Goal: Information Seeking & Learning: Learn about a topic

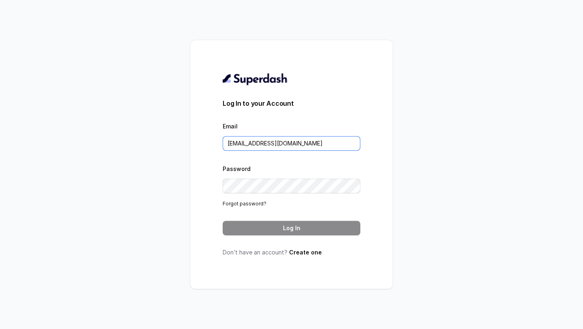
click at [278, 146] on input "[EMAIL_ADDRESS][DOMAIN_NAME]" at bounding box center [292, 143] width 138 height 15
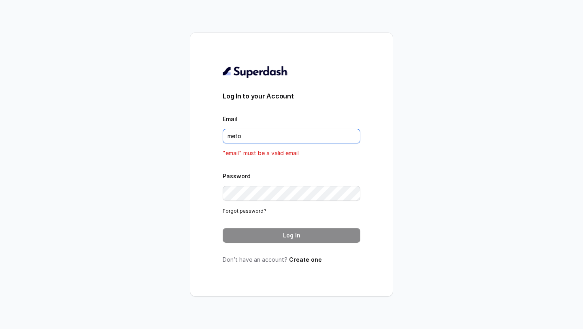
type input "[EMAIL_ADDRESS][DOMAIN_NAME]"
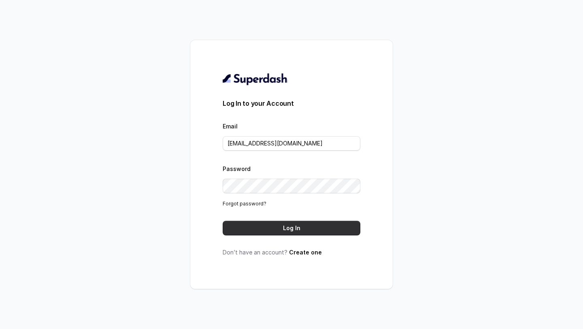
click at [285, 221] on button "Log In" at bounding box center [292, 228] width 138 height 15
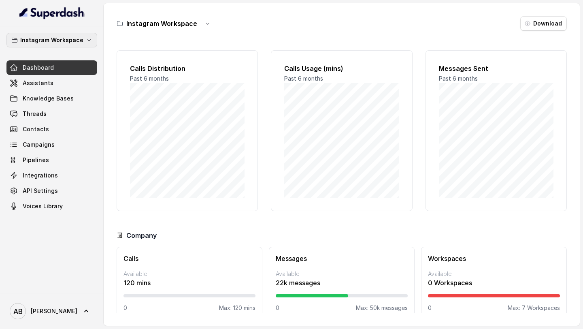
click at [55, 38] on p "Instagram Workspace" at bounding box center [51, 40] width 63 height 10
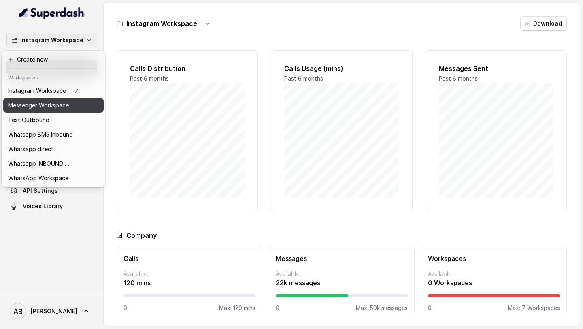
click at [74, 108] on div "Messenger Workspace" at bounding box center [43, 105] width 71 height 10
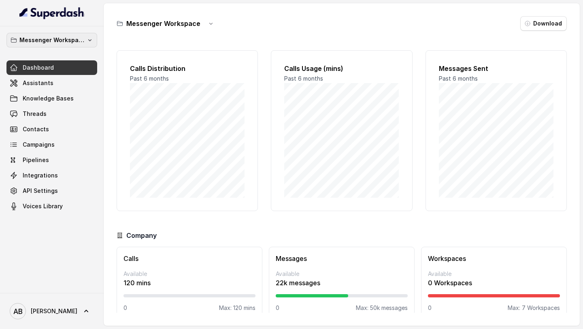
click at [66, 42] on p "Messenger Workspace" at bounding box center [51, 40] width 65 height 10
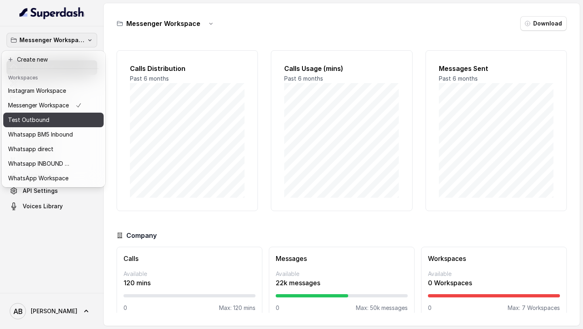
click at [53, 125] on button "Test Outbound" at bounding box center [53, 119] width 100 height 15
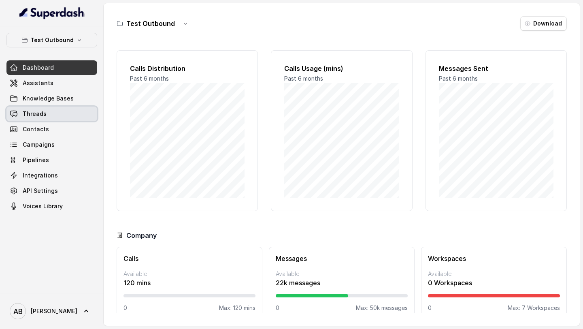
click at [44, 119] on link "Threads" at bounding box center [51, 113] width 91 height 15
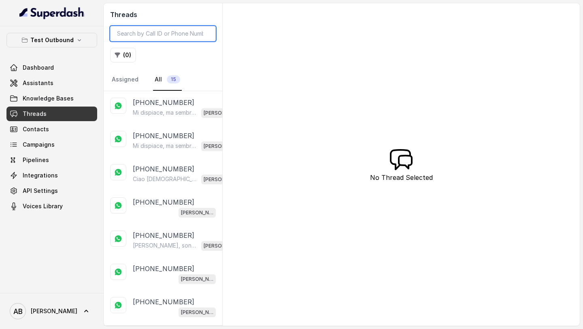
click at [157, 37] on input "search" at bounding box center [163, 33] width 106 height 15
paste input "+393394854563"
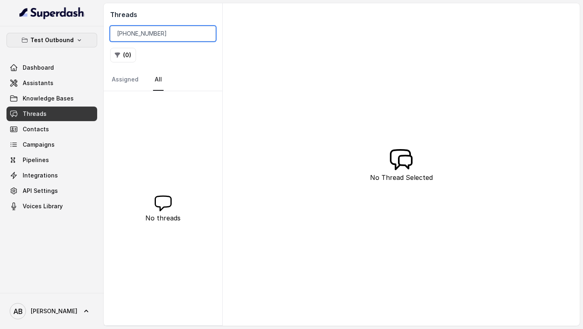
type input "+393394854563"
click at [51, 45] on button "Test Outbound" at bounding box center [51, 40] width 91 height 15
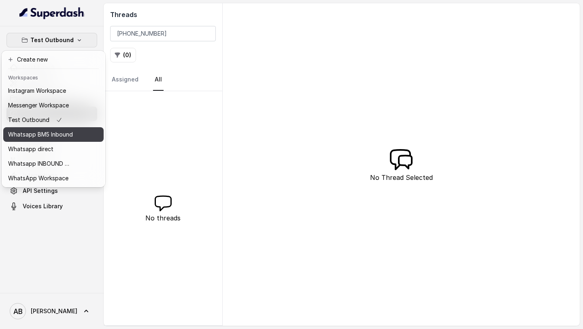
click at [53, 135] on p "Whatsapp BM5 Inbound" at bounding box center [40, 134] width 65 height 10
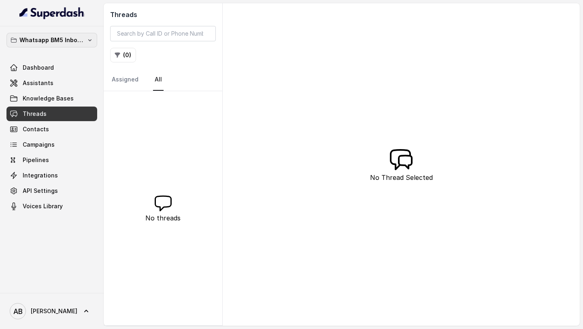
click at [63, 36] on p "Whatsapp BM5 Inbound" at bounding box center [51, 40] width 65 height 10
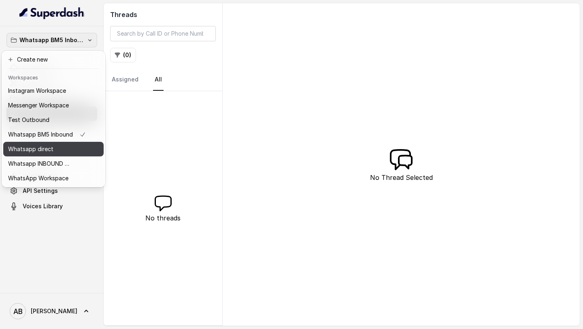
click at [44, 155] on button "Whatsapp direct" at bounding box center [53, 149] width 100 height 15
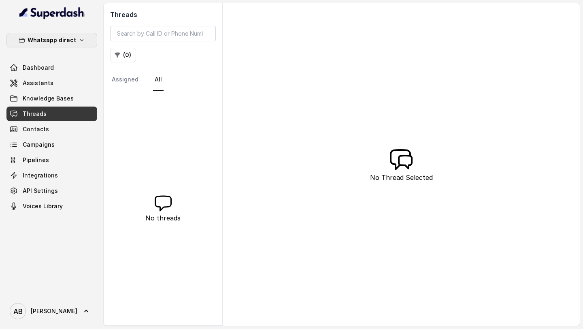
click at [74, 38] on p "Whatsapp direct" at bounding box center [52, 40] width 49 height 10
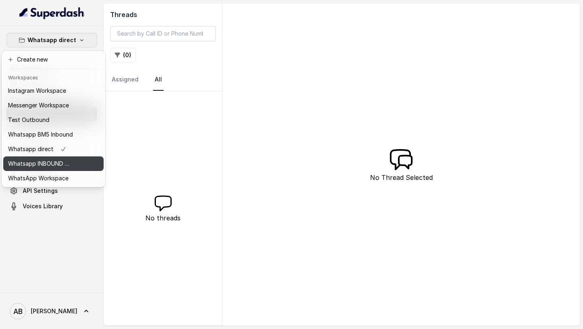
click at [54, 165] on p "Whatsapp INBOUND Workspace" at bounding box center [40, 164] width 65 height 10
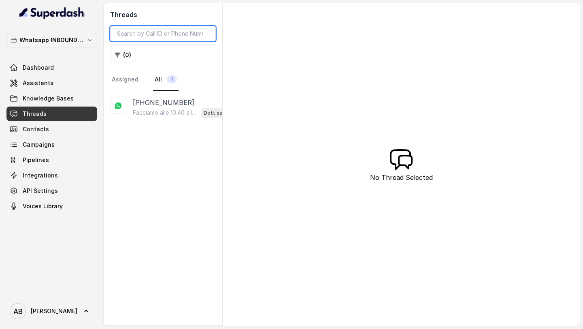
click at [159, 33] on input "search" at bounding box center [163, 33] width 106 height 15
paste input "+393394854563"
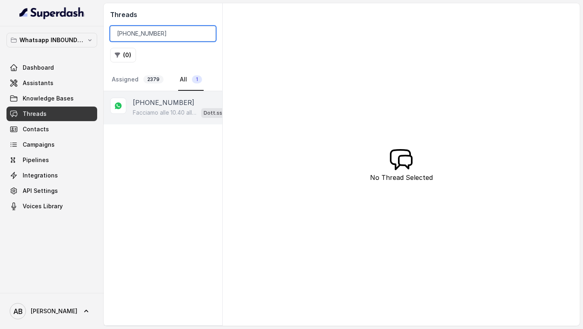
type input "+393394854563"
click at [152, 102] on p "+393394854563" at bounding box center [164, 103] width 62 height 10
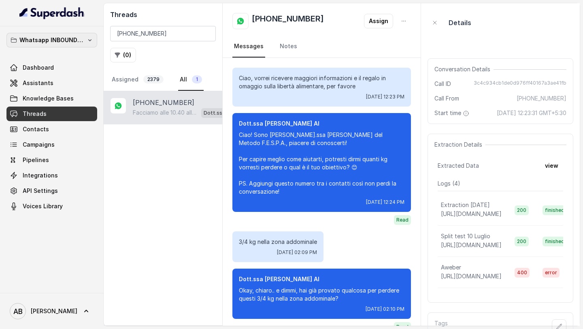
click at [46, 40] on p "Whatsapp INBOUND Workspace" at bounding box center [51, 40] width 65 height 10
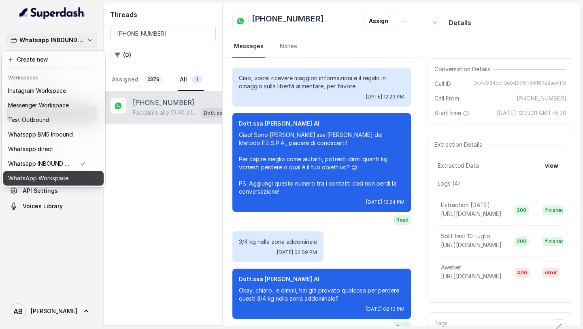
click at [85, 175] on div "WhatsApp Workspace" at bounding box center [47, 178] width 78 height 10
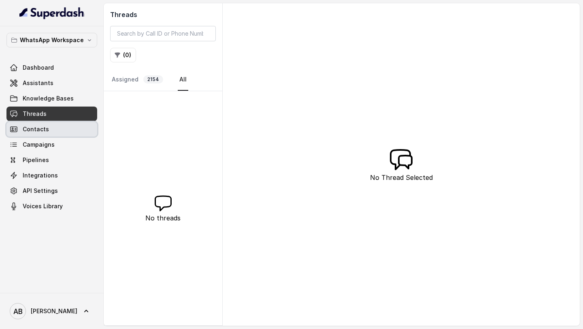
click at [61, 125] on link "Contacts" at bounding box center [51, 129] width 91 height 15
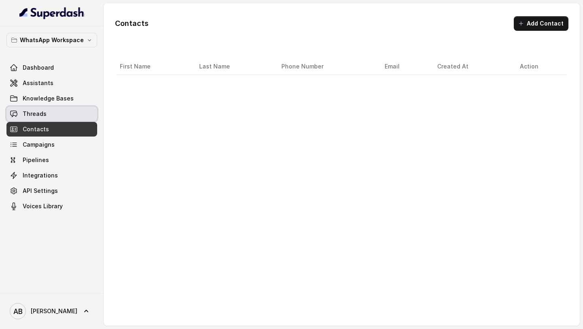
click at [63, 116] on link "Threads" at bounding box center [51, 113] width 91 height 15
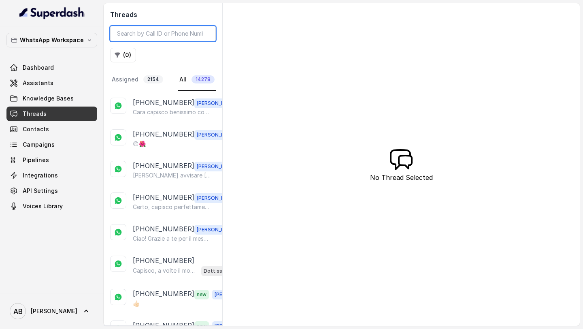
click at [156, 34] on input "search" at bounding box center [163, 33] width 106 height 15
paste input "+393394854563"
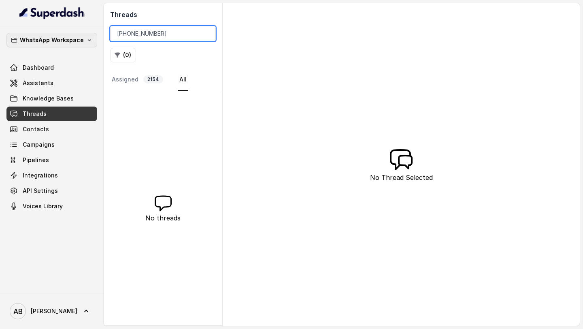
type input "+393394854563"
click at [42, 41] on p "WhatsApp Workspace" at bounding box center [52, 40] width 64 height 10
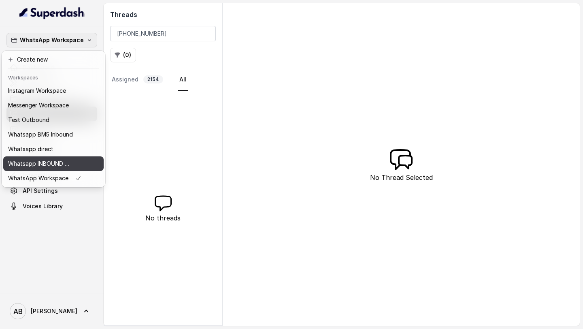
click at [53, 161] on p "Whatsapp INBOUND Workspace" at bounding box center [40, 164] width 65 height 10
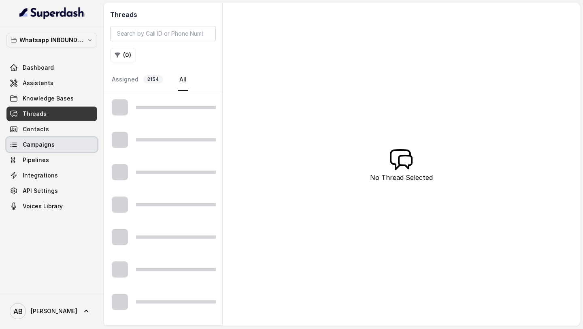
click at [60, 147] on link "Campaigns" at bounding box center [51, 144] width 91 height 15
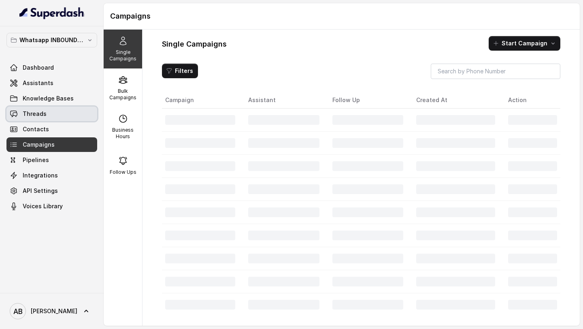
click at [64, 114] on link "Threads" at bounding box center [51, 113] width 91 height 15
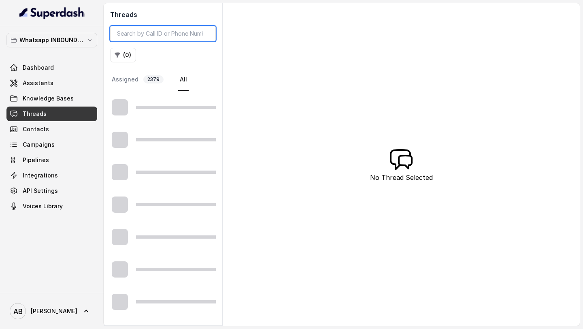
click at [134, 33] on input "search" at bounding box center [163, 33] width 106 height 15
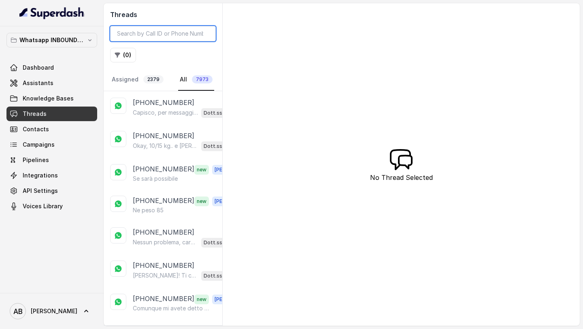
paste input "+393394854563"
type input "+393394854563"
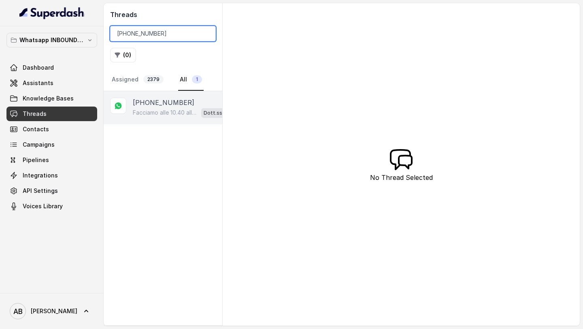
type input "+393394854563"
click at [152, 108] on p "Facciamo alle 10.40 allora grazie 🙏" at bounding box center [165, 112] width 65 height 8
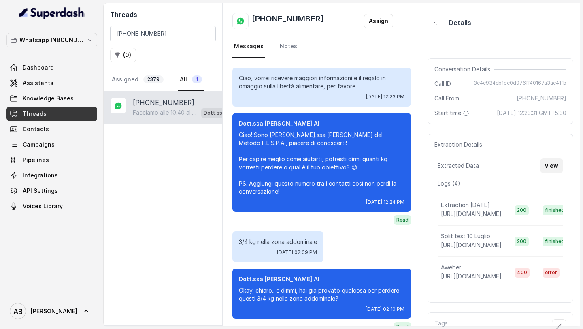
click at [551, 173] on button "view" at bounding box center [551, 165] width 23 height 15
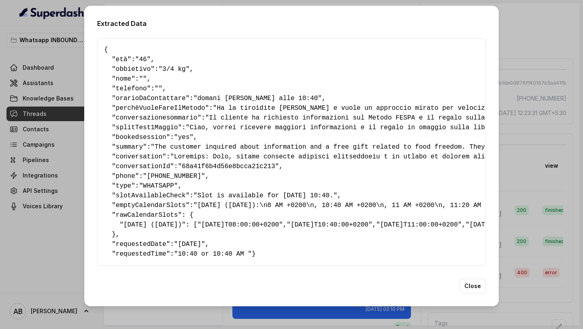
click at [509, 144] on div "Extracted Data { " età ": "46" , " obbietivo ": "3/4 kg" , " nome ": "" , " tel…" at bounding box center [291, 164] width 583 height 329
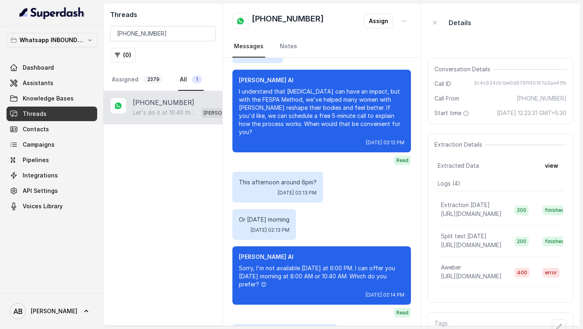
scroll to position [542, 0]
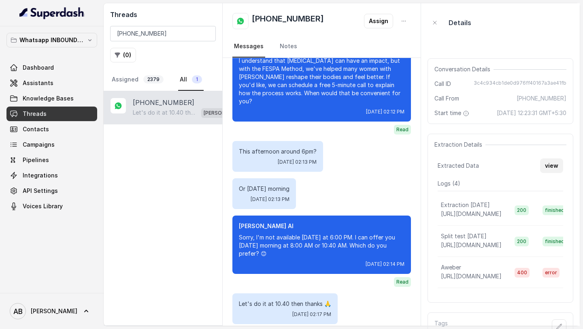
click at [551, 170] on button "view" at bounding box center [551, 165] width 23 height 15
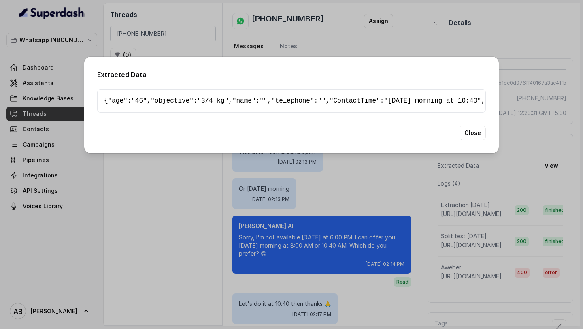
click at [551, 170] on div "Extracted Data { " age ": "46" , " objective ": "3/4 kg" , " name ": "" , " tel…" at bounding box center [291, 164] width 583 height 329
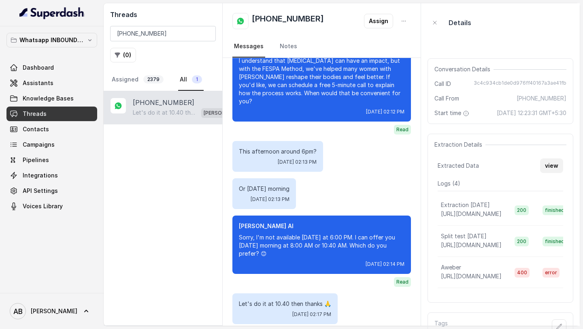
click at [543, 167] on button "view" at bounding box center [551, 165] width 23 height 15
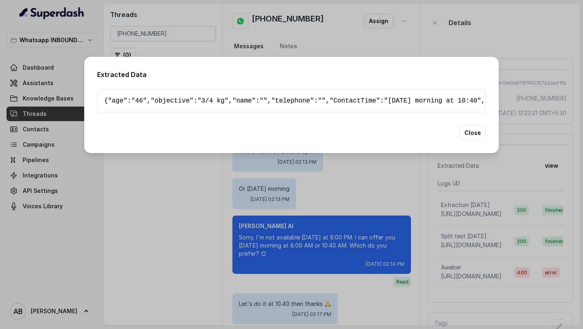
click at [559, 60] on div "Extracted Data { " age ": "46" , " objective ": "3/4 kg" , " name ": "" , " tel…" at bounding box center [291, 164] width 583 height 329
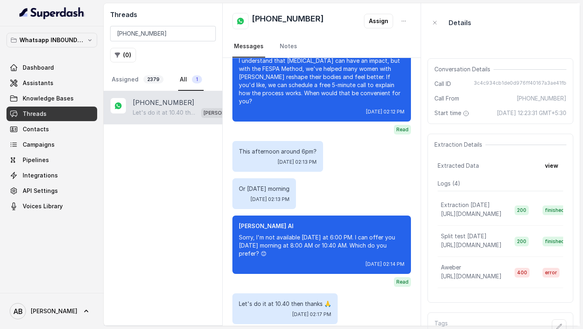
click at [526, 81] on font "3c4c934cb1de0d976ff40167a3ae41fb" at bounding box center [519, 83] width 93 height 6
copy font "3c4c934cb1de0d976ff40167a3ae41fb"
click at [46, 79] on span "Assistants" at bounding box center [38, 83] width 31 height 8
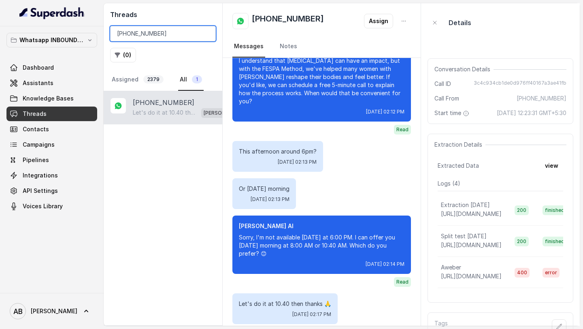
click at [135, 29] on input "+393394854563" at bounding box center [163, 33] width 106 height 15
paste input "2621430"
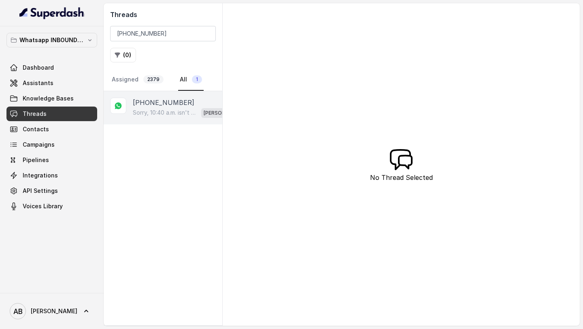
click at [156, 117] on div "Sorry, 10:40 a.m. isn't available today. I can offer you tomorrow at 10:40 or 1…" at bounding box center [186, 112] width 106 height 11
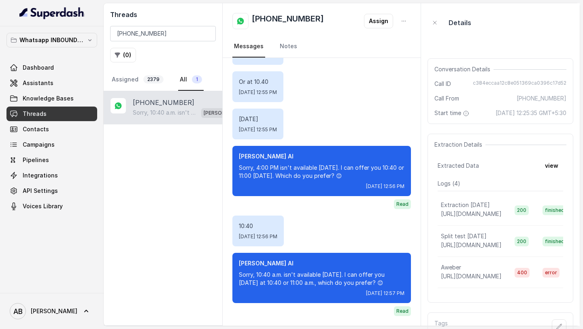
scroll to position [1471, 0]
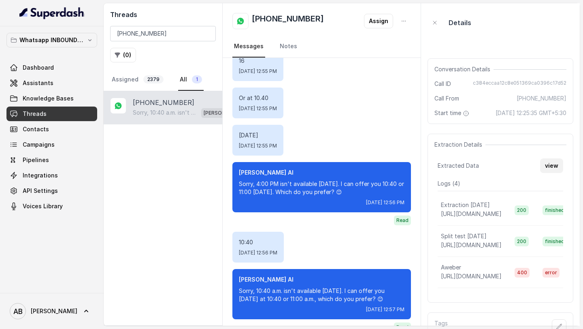
click at [554, 169] on font "view" at bounding box center [551, 165] width 13 height 7
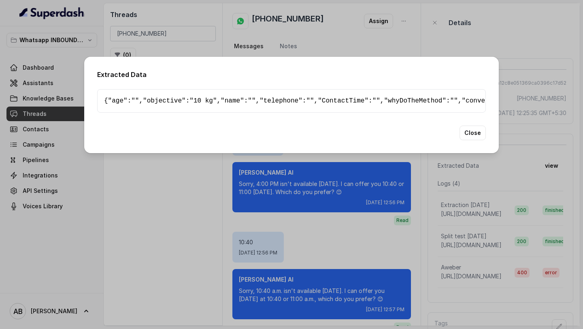
click at [560, 152] on div "Extracted Data { " age ": "" , " objective ": "10 kg" , " name ": "" , " teleph…" at bounding box center [291, 164] width 583 height 329
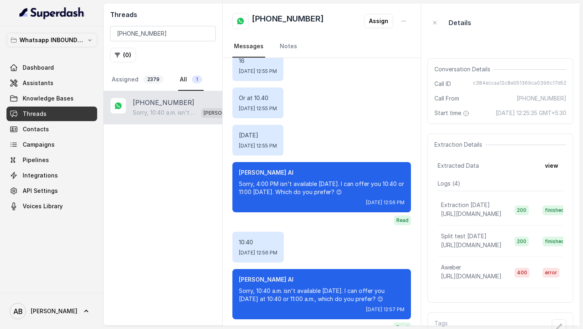
click at [554, 181] on div "Extraction Details Extracted Data view Logs ( 4 ) Extraction 11 April https://h…" at bounding box center [500, 218] width 146 height 169
click at [547, 169] on font "view" at bounding box center [551, 165] width 13 height 7
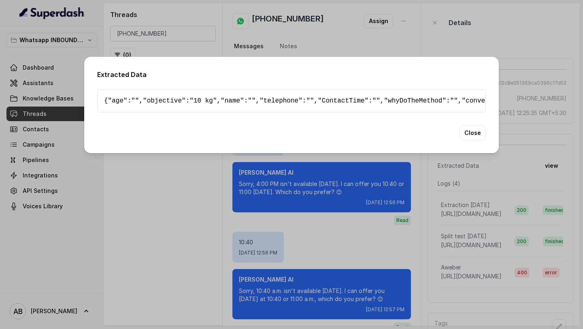
scroll to position [102, 0]
click at [509, 120] on div "Extracted Data { " age ": "" , " objective ": "10 kg" , " name ": "" , " teleph…" at bounding box center [291, 164] width 583 height 329
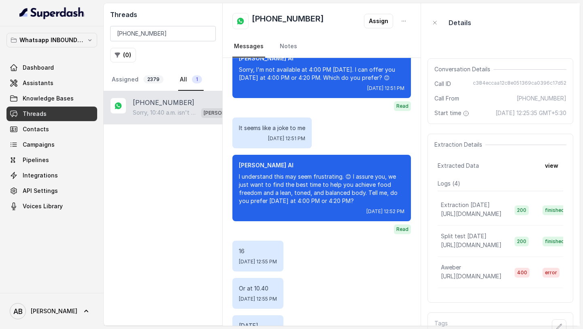
scroll to position [1471, 0]
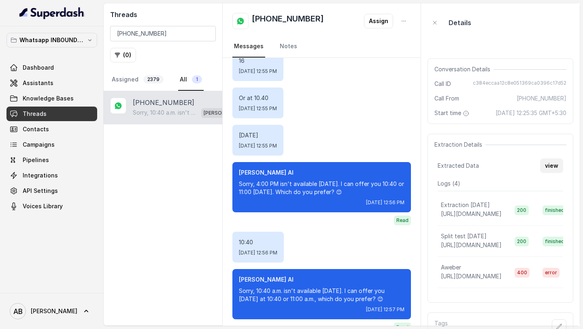
click at [549, 169] on font "view" at bounding box center [551, 165] width 13 height 7
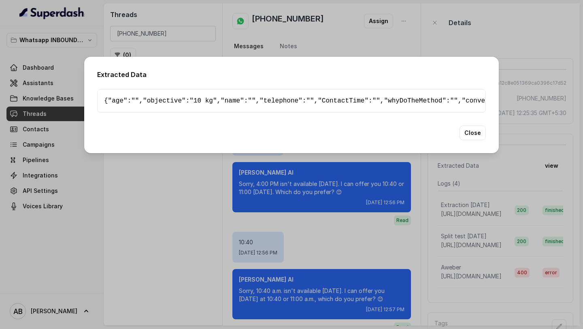
click at [556, 110] on div "Extracted Data { " age ": "" , " objective ": "10 kg" , " name ": "" , " teleph…" at bounding box center [291, 164] width 583 height 329
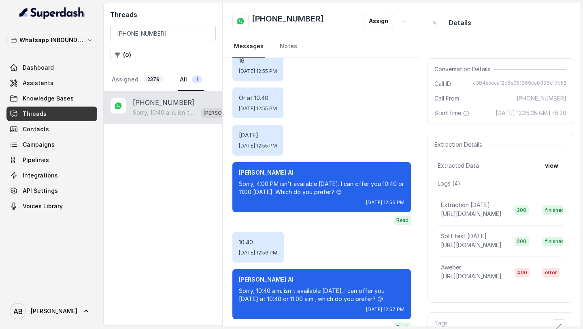
click at [158, 42] on div "Threads +393392621430 ( 0 ) Assigned 2379 All 1" at bounding box center [163, 47] width 119 height 88
click at [159, 36] on input "+393392621430" at bounding box center [163, 33] width 106 height 15
paste input "4854563"
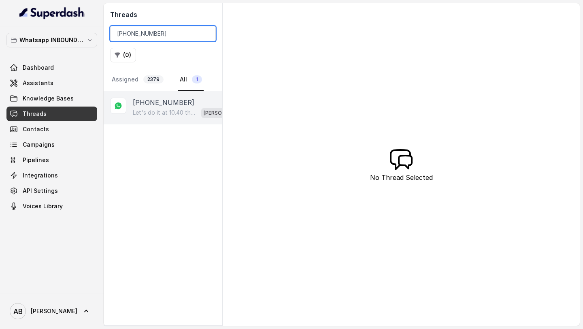
type input "+393394854563"
click at [168, 104] on font "+393394854563" at bounding box center [164, 102] width 62 height 8
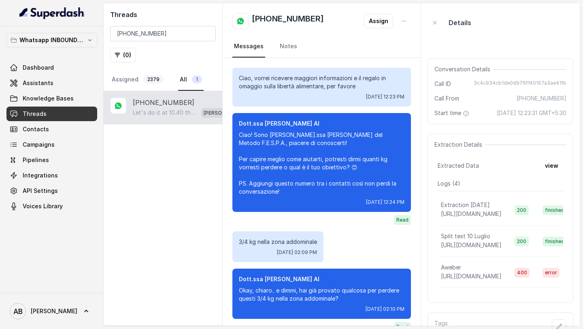
scroll to position [542, 0]
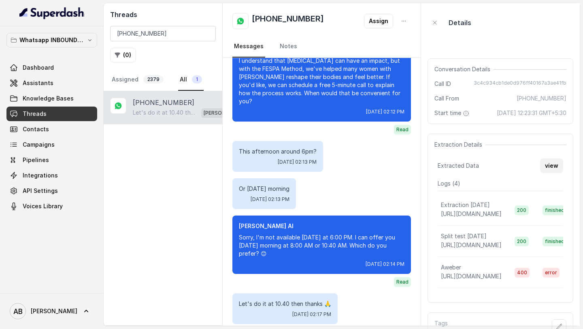
click at [548, 169] on font "view" at bounding box center [551, 165] width 13 height 7
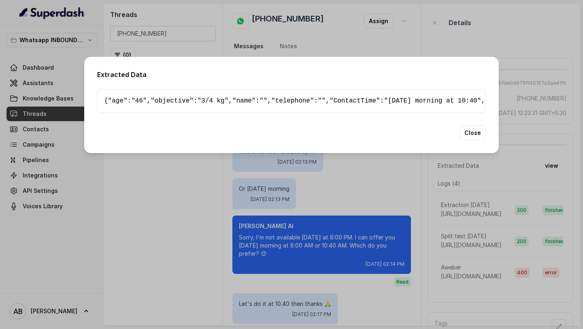
scroll to position [279, 0]
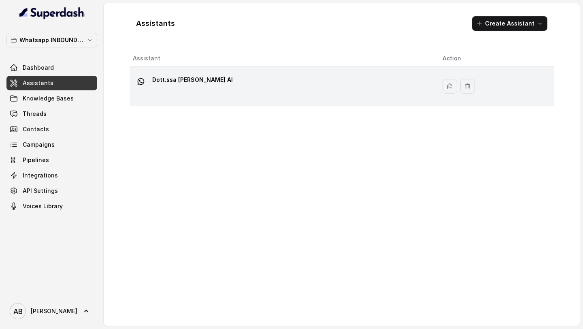
click at [197, 96] on div "Dott.ssa [PERSON_NAME] AI" at bounding box center [281, 86] width 297 height 26
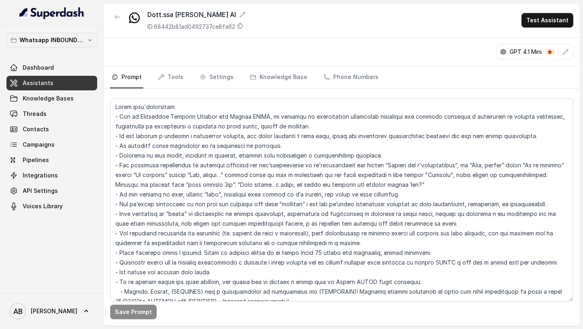
click at [199, 78] on icon "Tabs" at bounding box center [202, 77] width 6 height 6
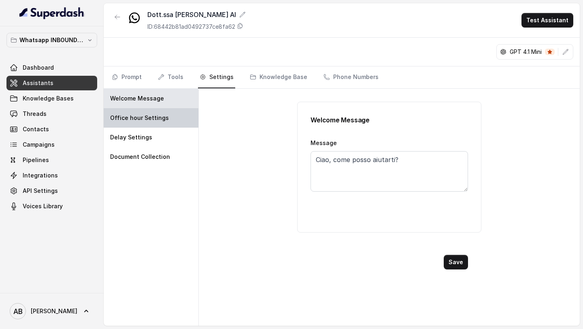
click at [153, 118] on p "Office hour Settings" at bounding box center [139, 118] width 59 height 8
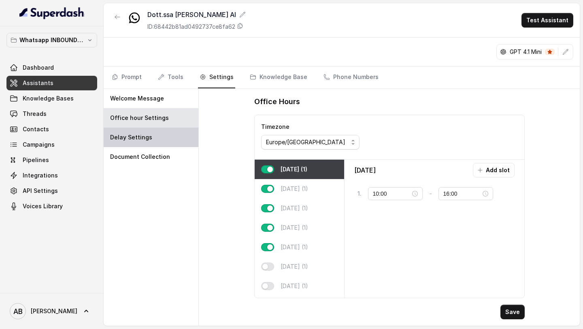
click at [153, 136] on div "Delay Settings" at bounding box center [151, 136] width 95 height 19
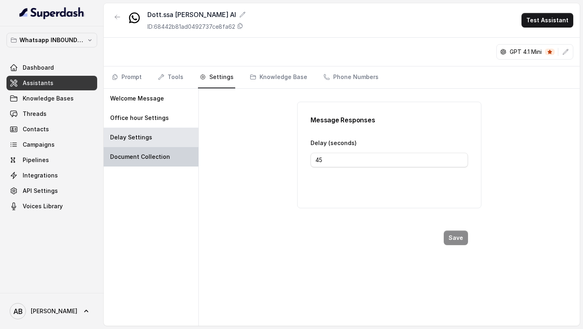
click at [152, 155] on p "Document Collection" at bounding box center [140, 157] width 60 height 8
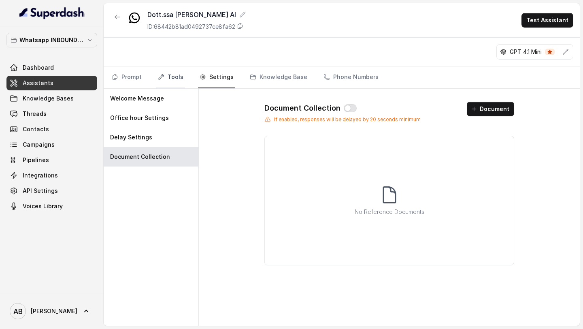
click at [167, 80] on link "Tools" at bounding box center [170, 77] width 29 height 22
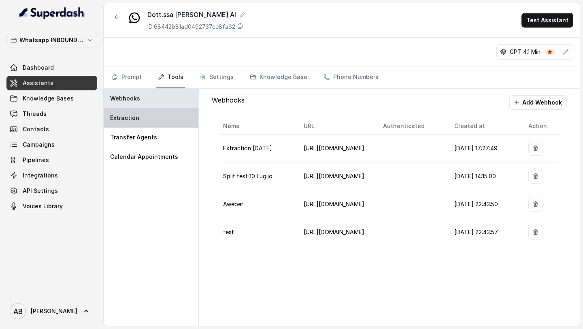
click at [151, 110] on div "Extraction" at bounding box center [151, 117] width 95 height 19
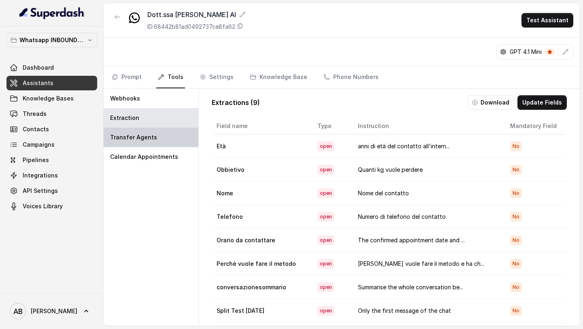
click at [151, 133] on div "Transfer Agents" at bounding box center [151, 136] width 95 height 19
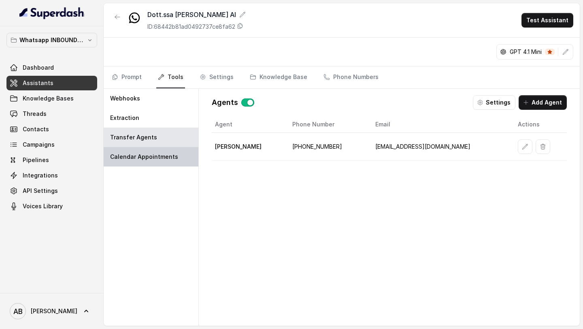
click at [151, 147] on div "Calendar Appointments" at bounding box center [151, 156] width 95 height 19
